Goal: Information Seeking & Learning: Learn about a topic

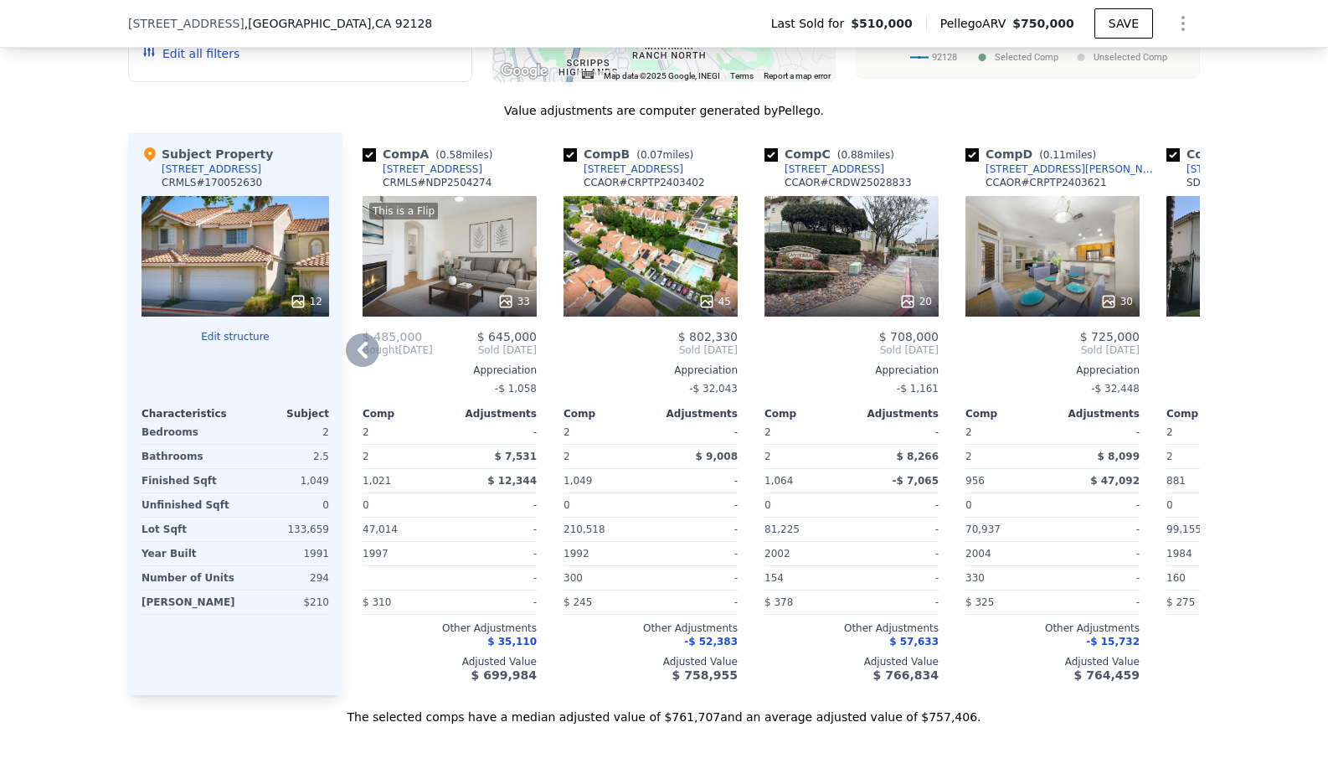
scroll to position [0, 1594]
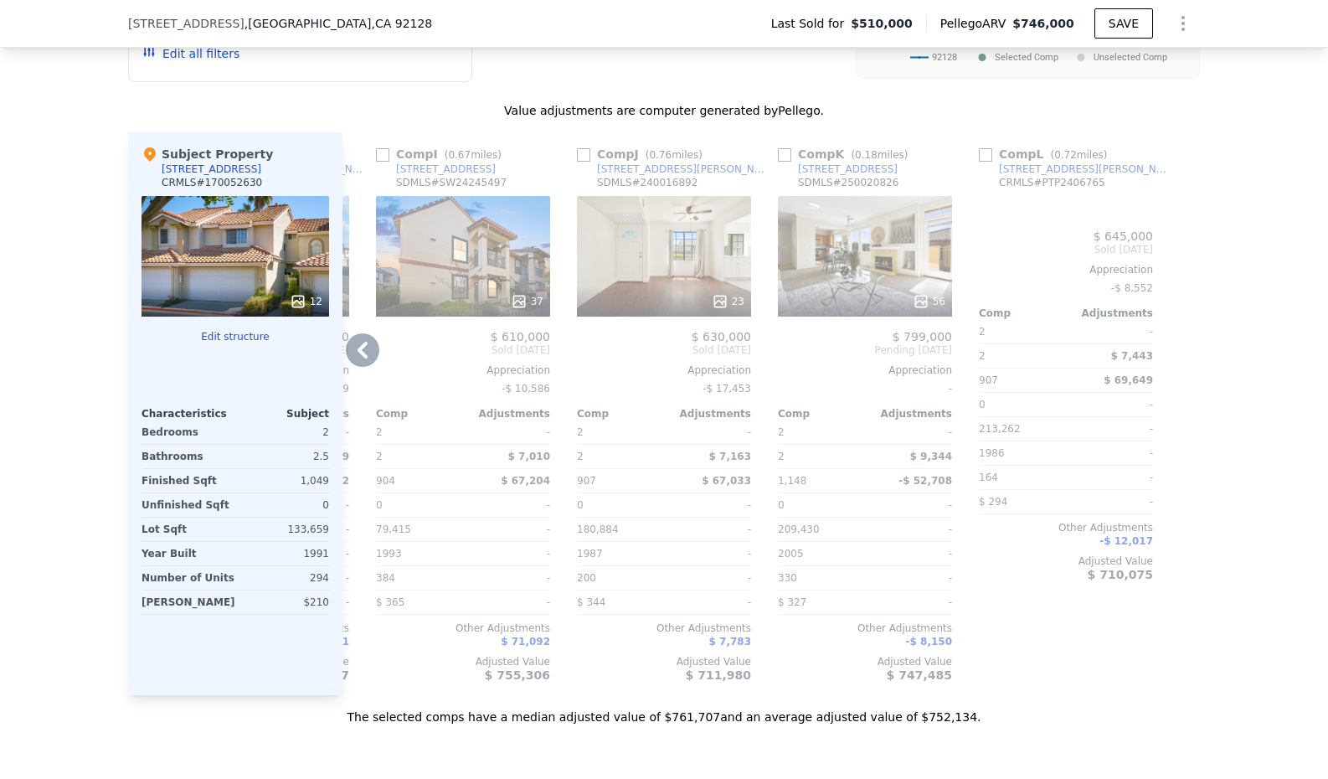
checkbox input "true"
type input "$ 746,000"
type input "904"
type input "213262"
type input "$ 159,500"
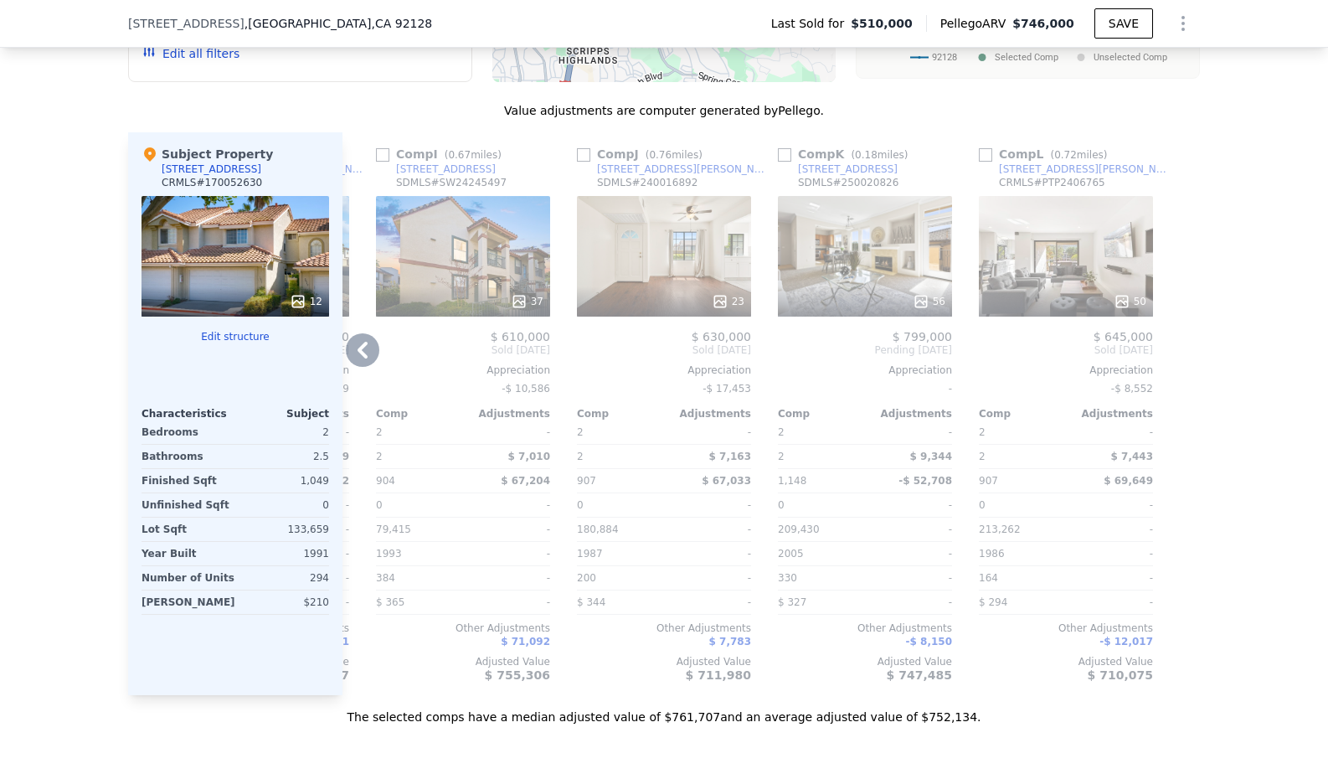
scroll to position [1490, 0]
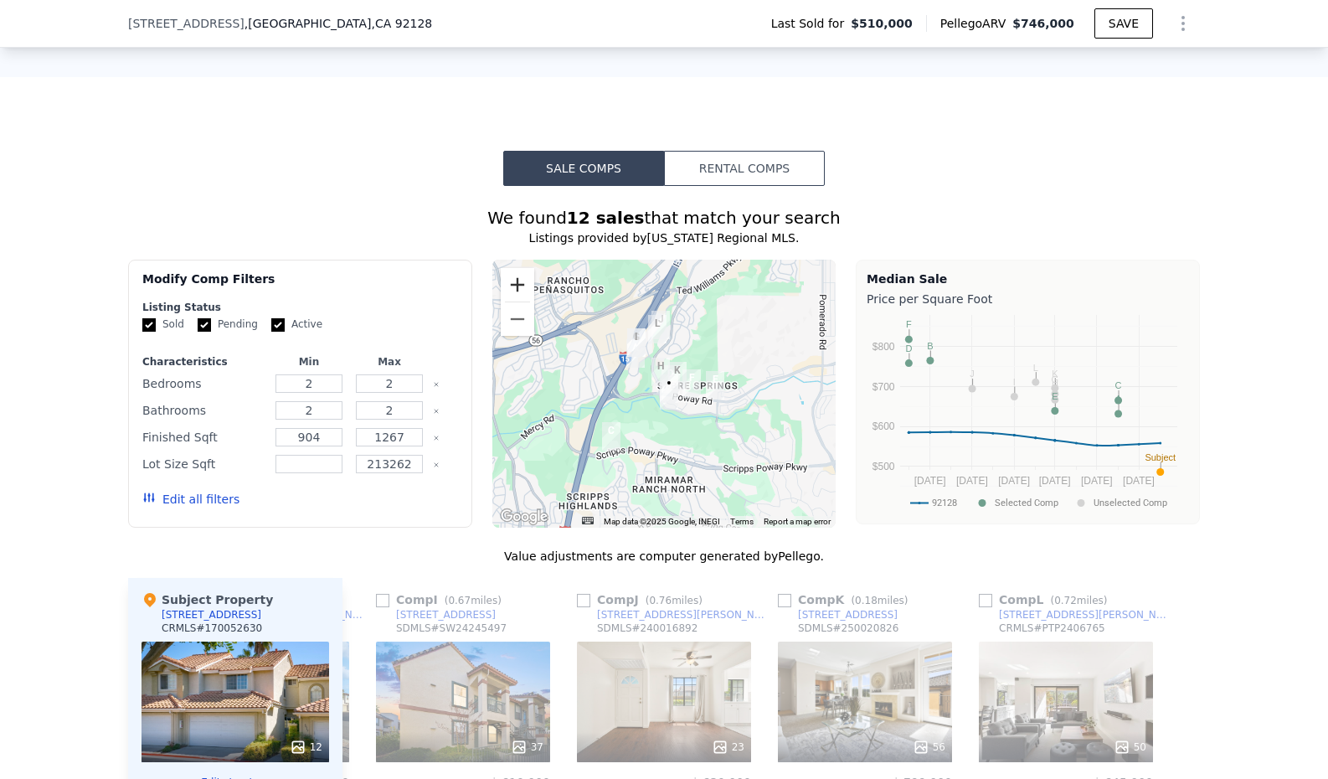
click at [522, 277] on button "Zoom in" at bounding box center [517, 284] width 33 height 33
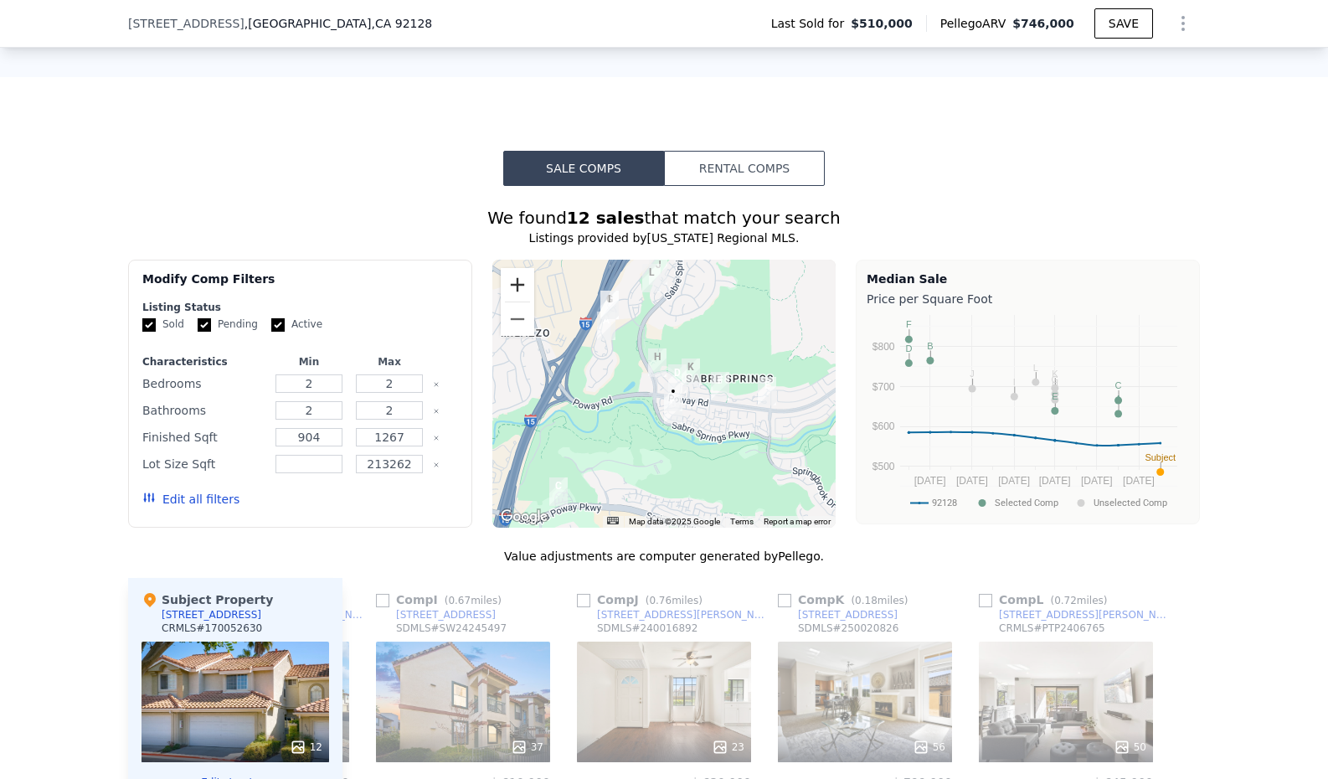
click at [522, 277] on button "Zoom in" at bounding box center [517, 284] width 33 height 33
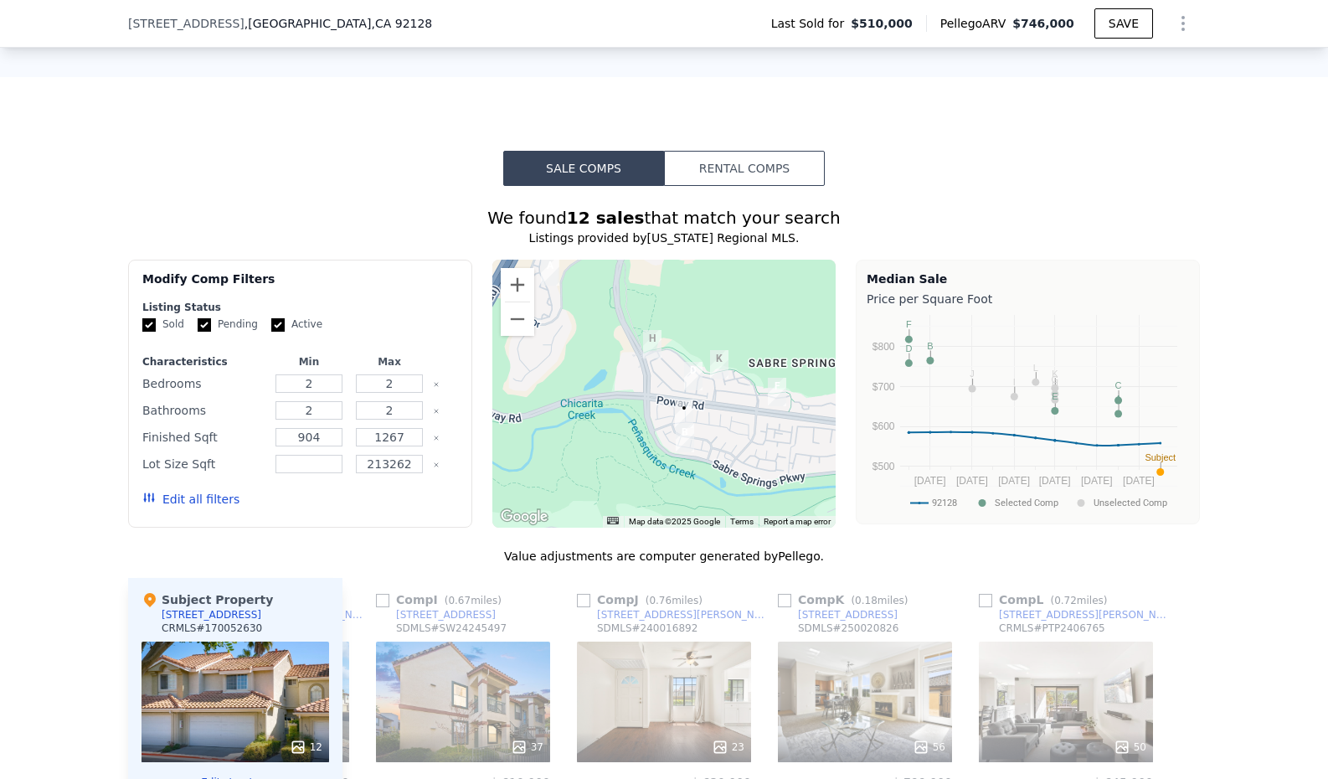
click at [681, 432] on img "10955 Creekbridge Pl" at bounding box center [685, 438] width 18 height 28
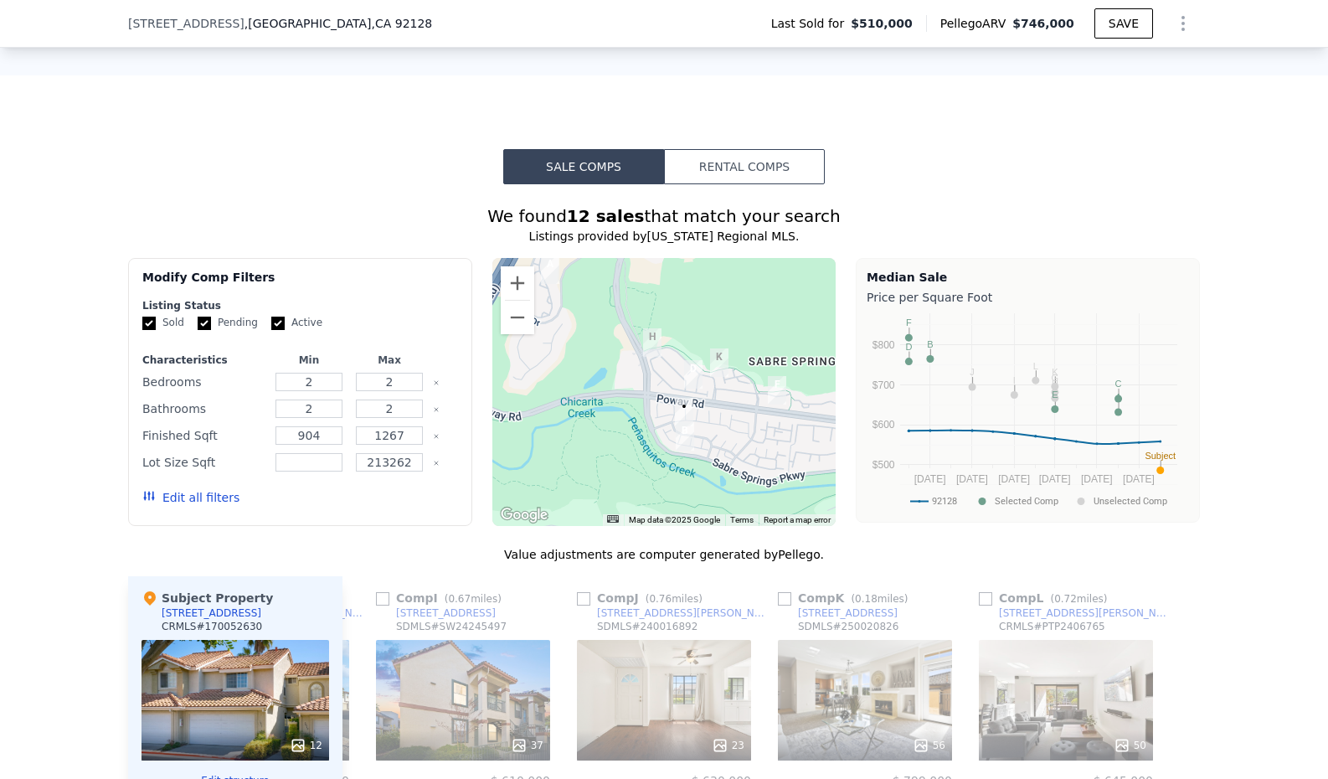
click at [404, 552] on div "Value adjustments are computer generated by Pellego ." at bounding box center [664, 554] width 1072 height 17
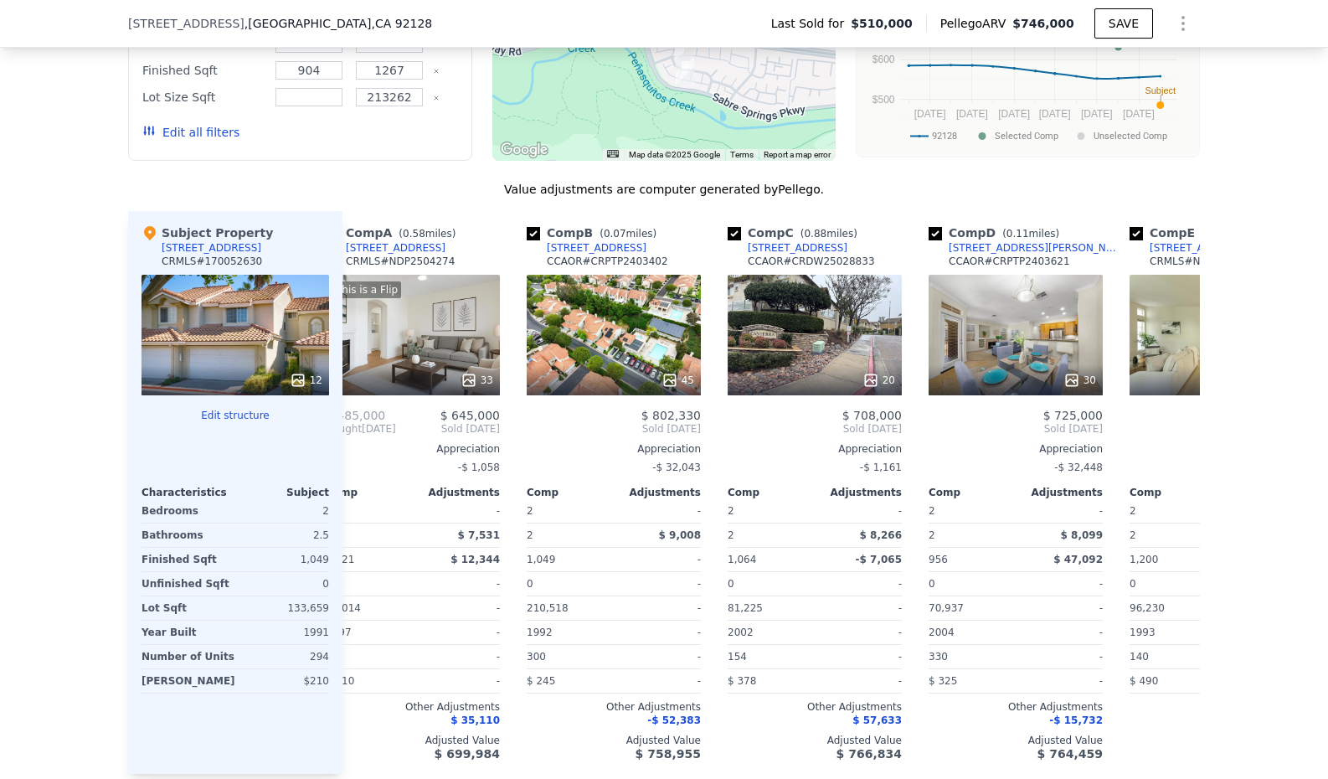
scroll to position [0, 33]
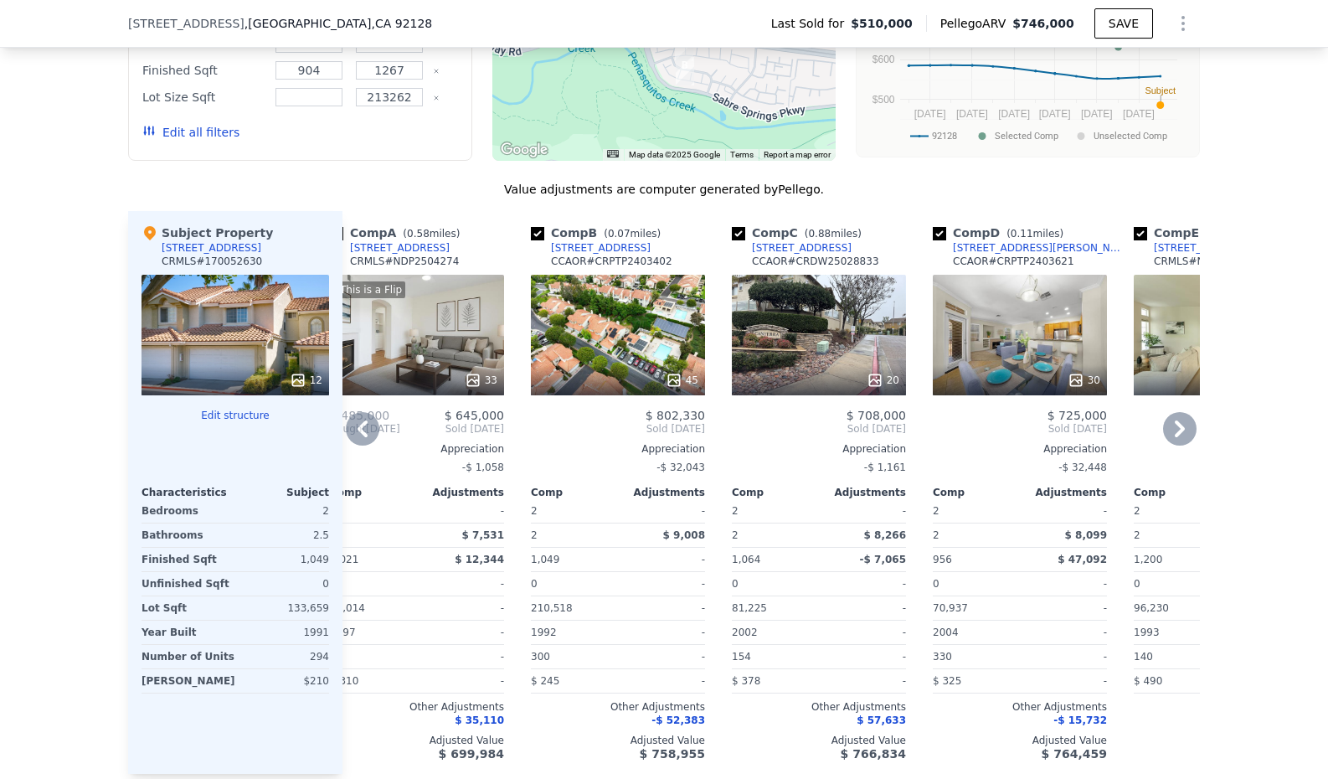
click at [616, 350] on div "45" at bounding box center [618, 335] width 174 height 121
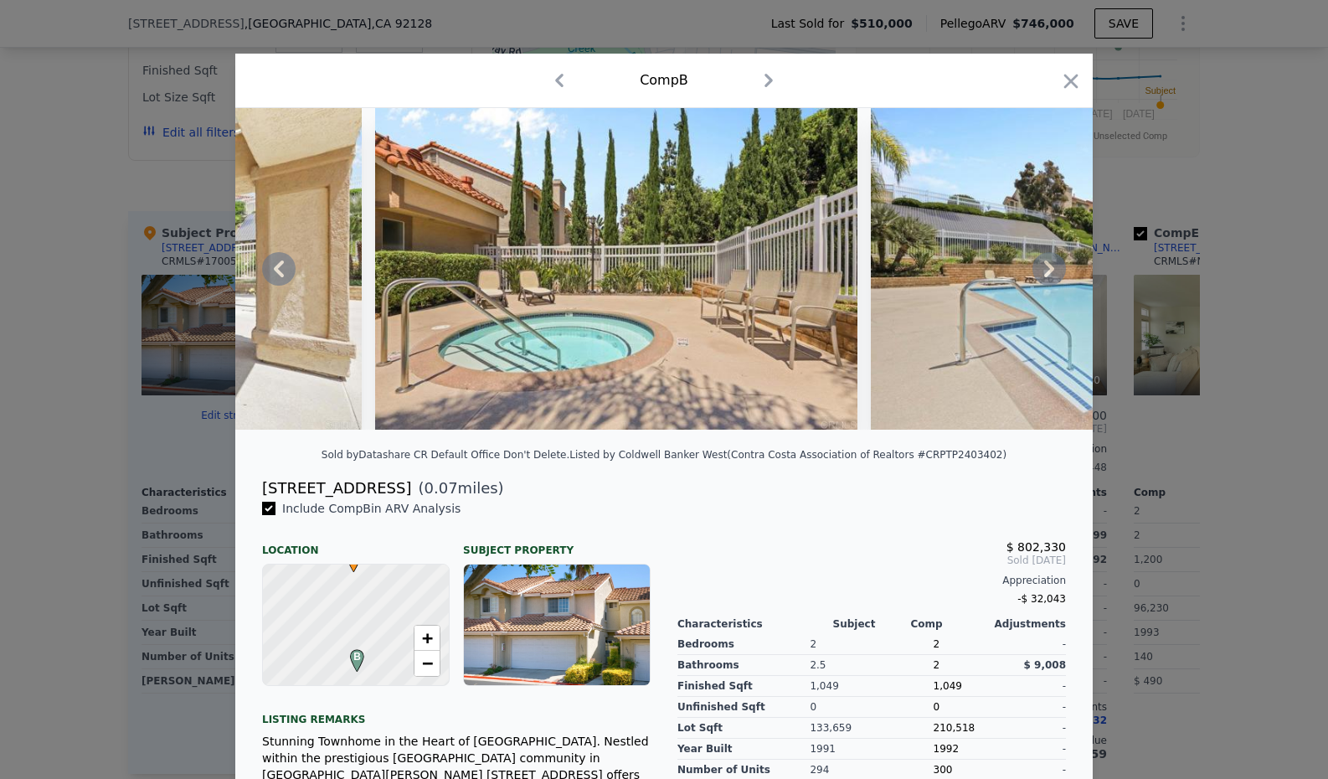
scroll to position [3, 0]
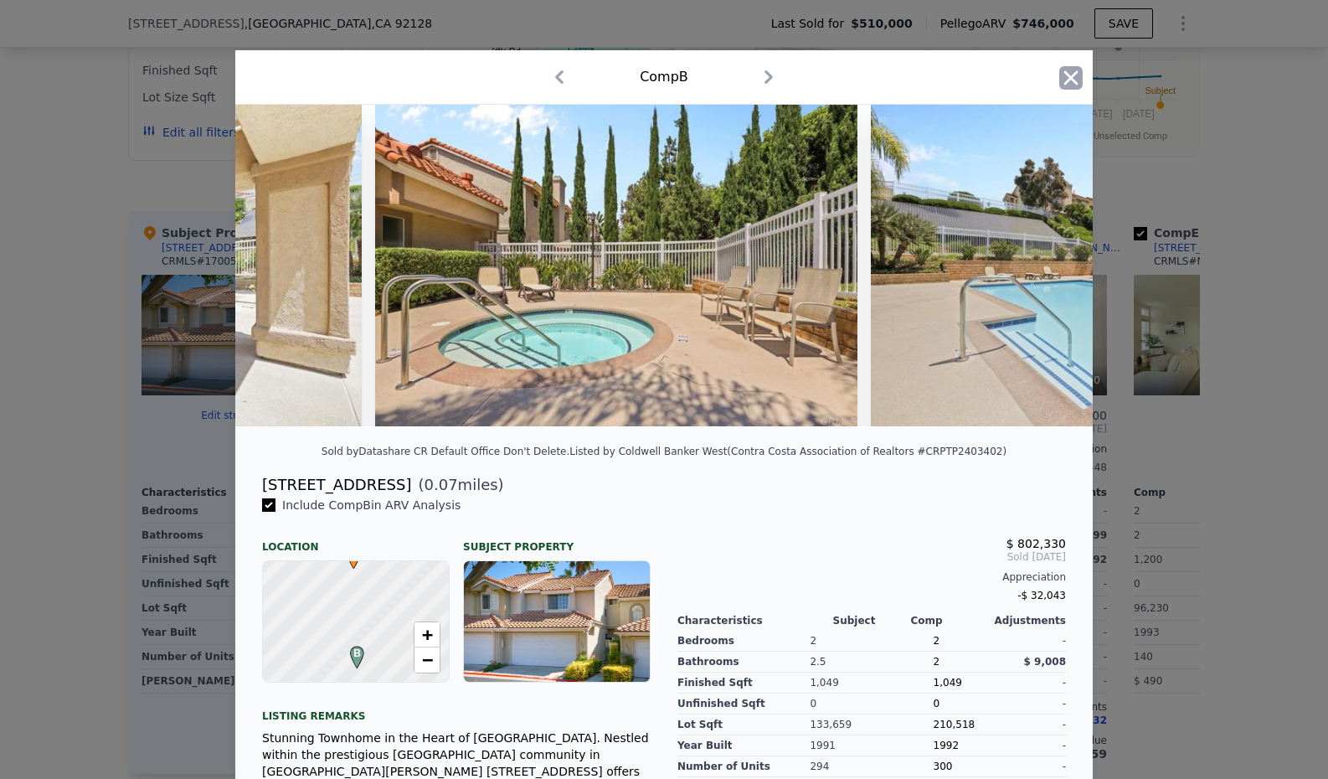
click at [1069, 75] on icon "button" at bounding box center [1071, 77] width 14 height 14
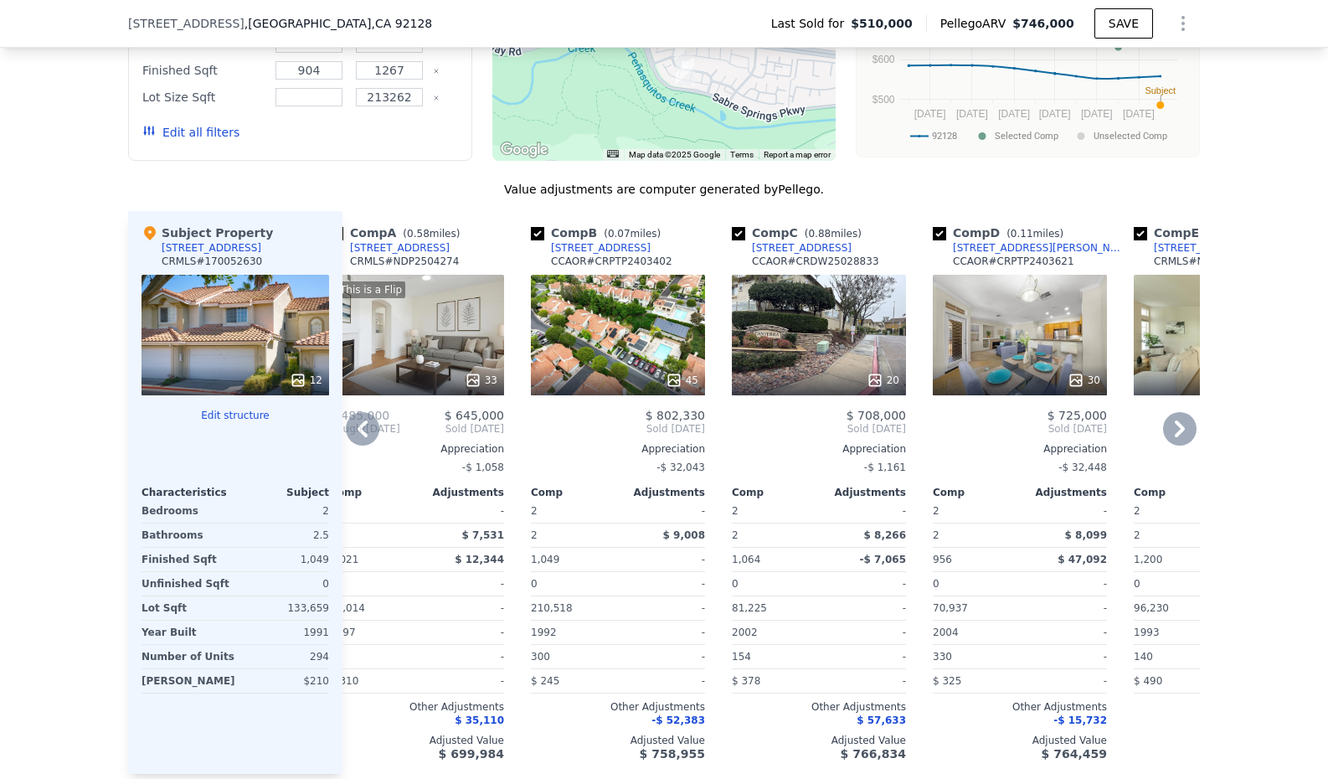
click at [361, 423] on icon at bounding box center [362, 428] width 33 height 33
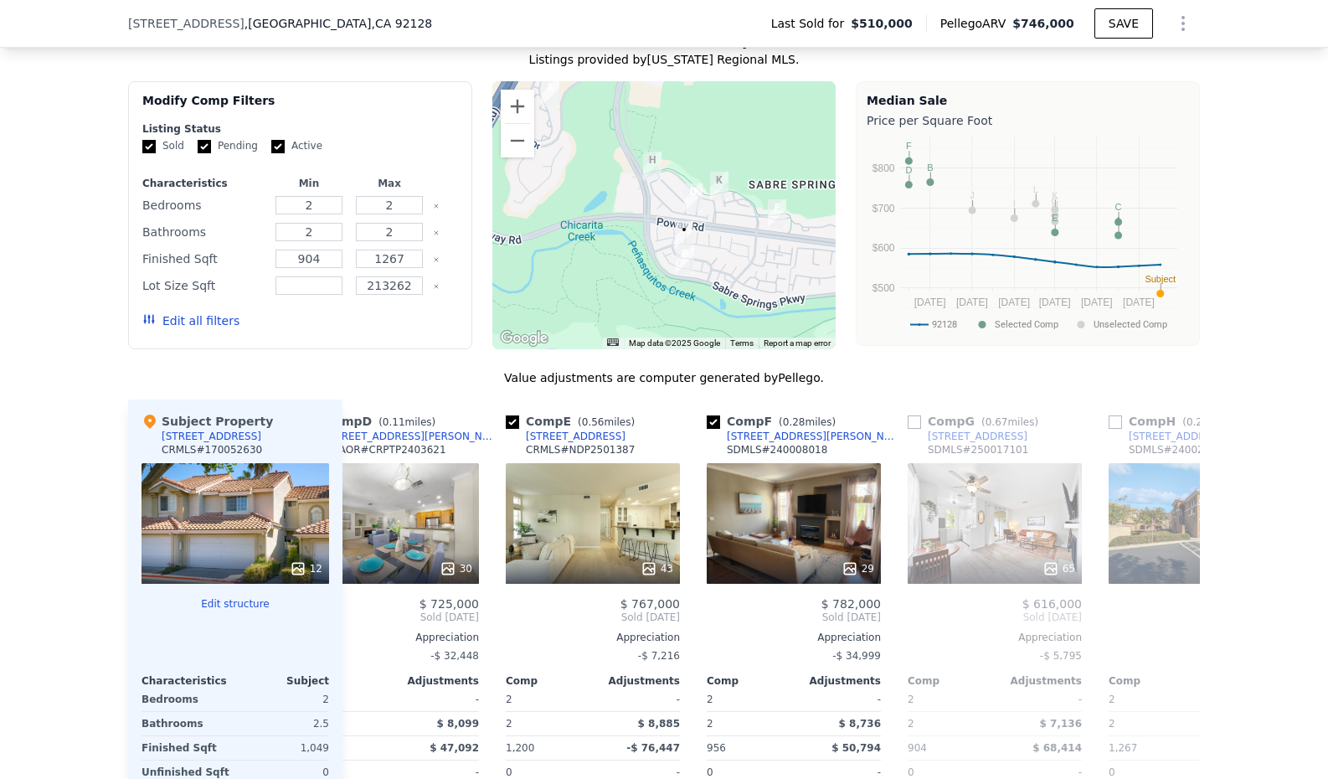
scroll to position [0, 662]
click at [604, 522] on div "43" at bounding box center [591, 523] width 174 height 121
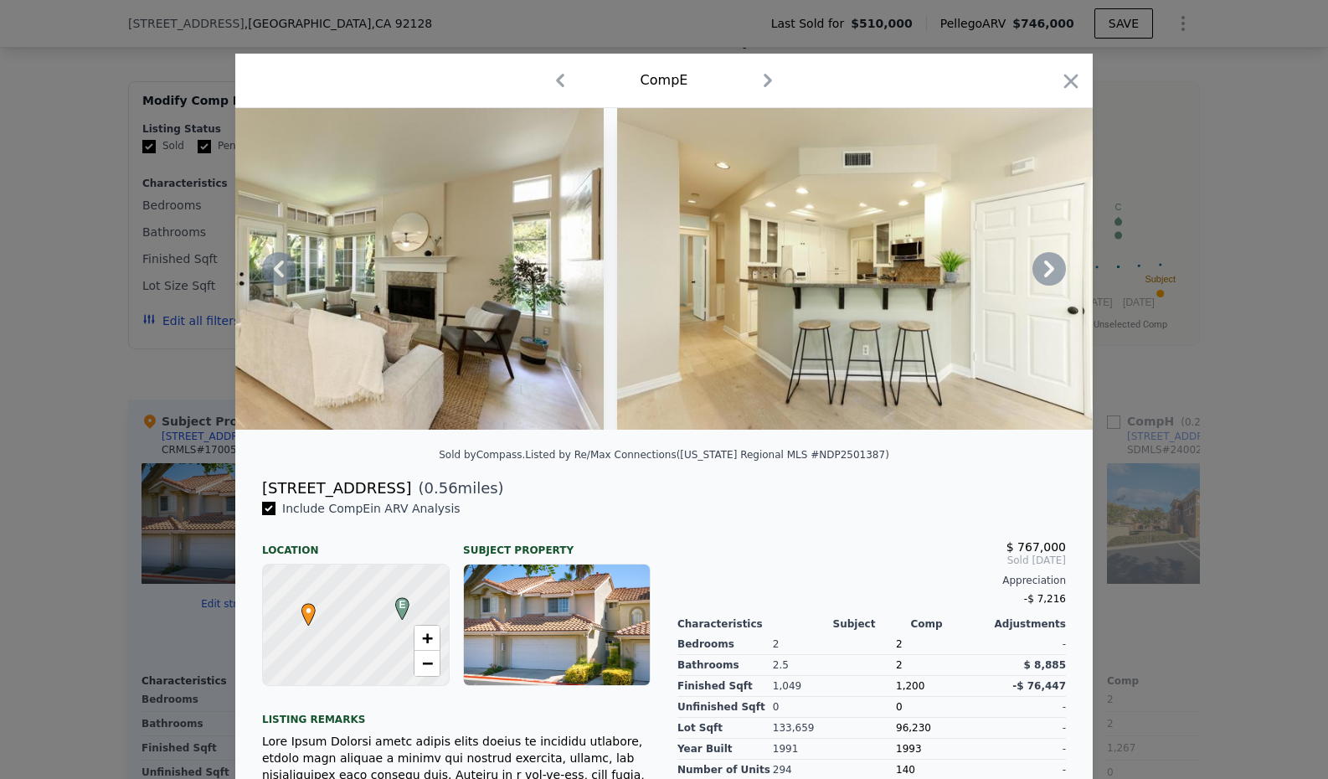
scroll to position [0, 6369]
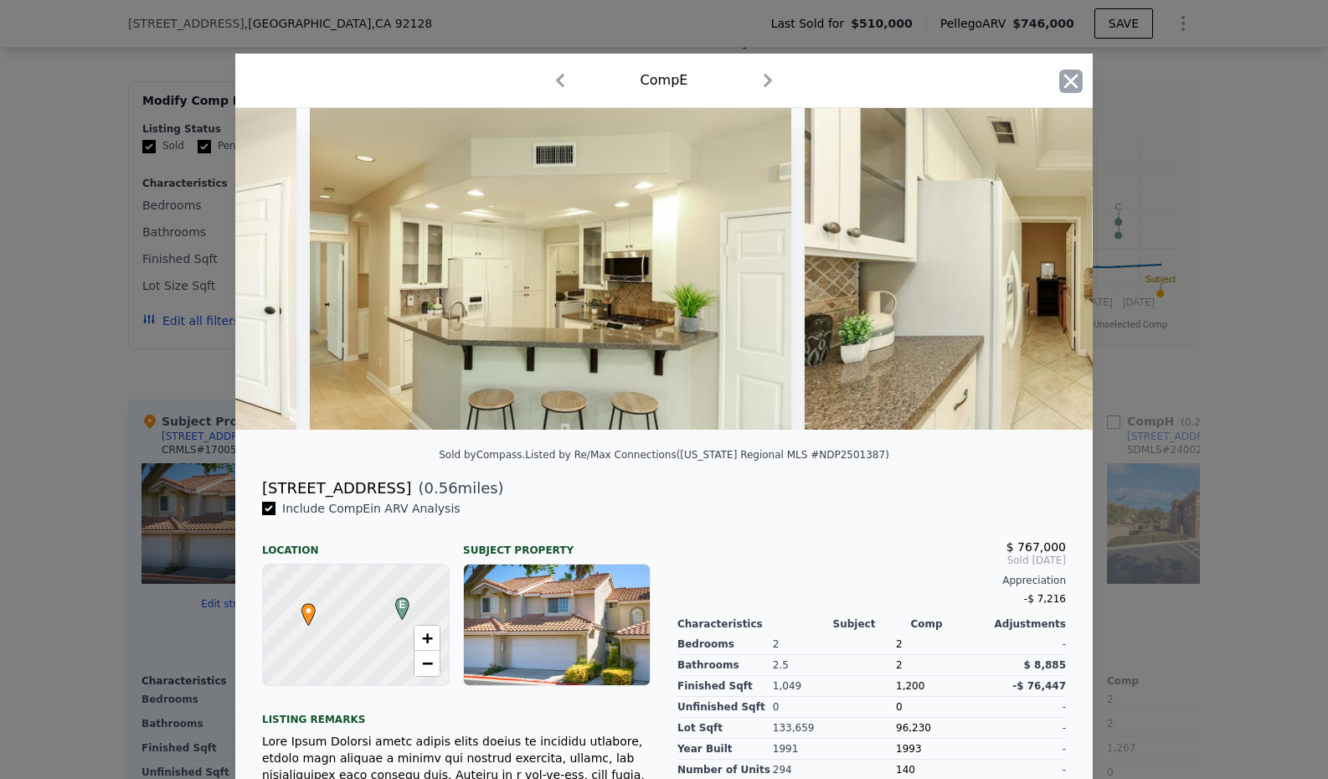
click at [1071, 82] on icon "button" at bounding box center [1071, 81] width 14 height 14
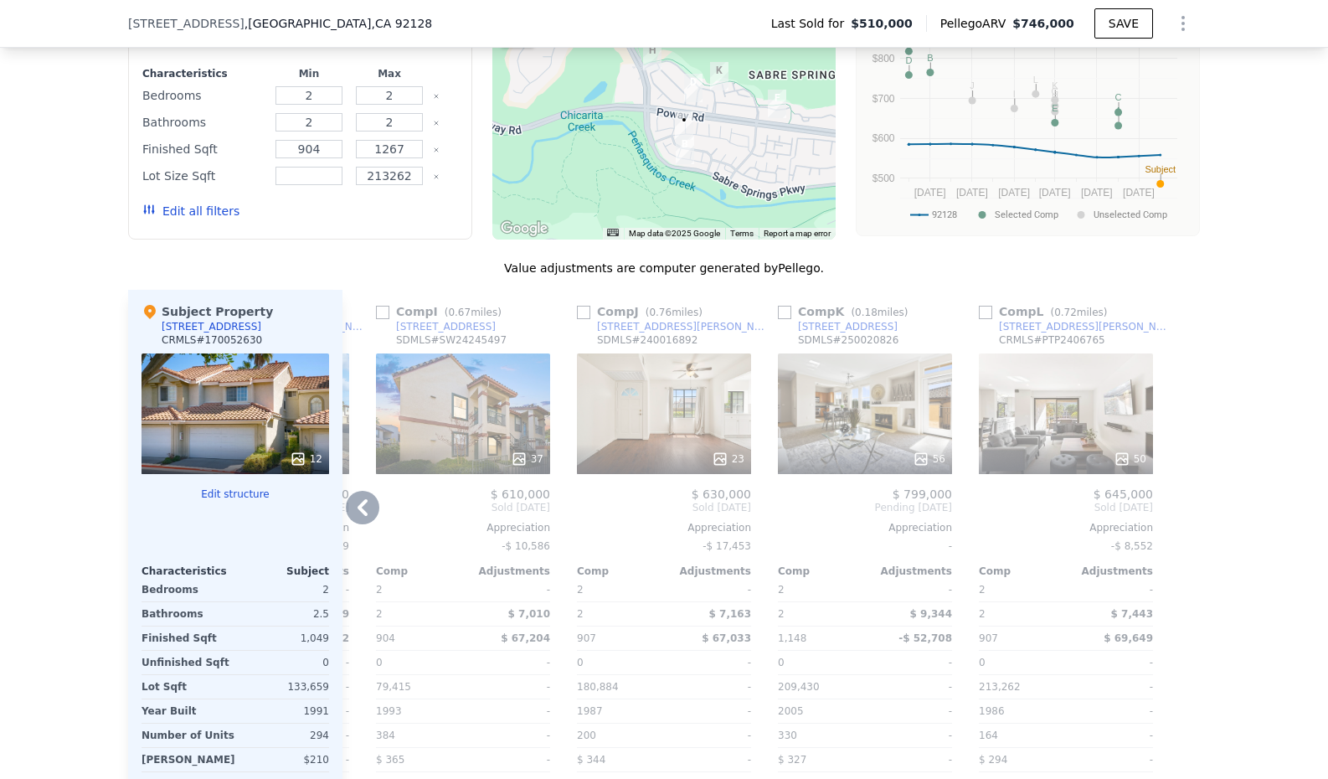
scroll to position [1836, 0]
